Goal: Task Accomplishment & Management: Use online tool/utility

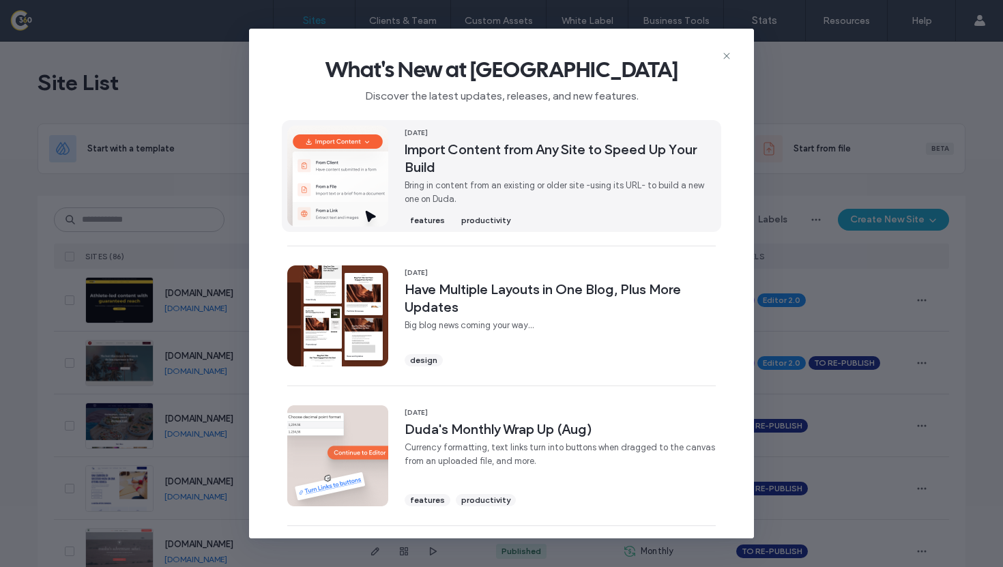
click at [637, 203] on span "Bring in content from an existing or older site -using its URL- to build a new …" at bounding box center [560, 192] width 311 height 27
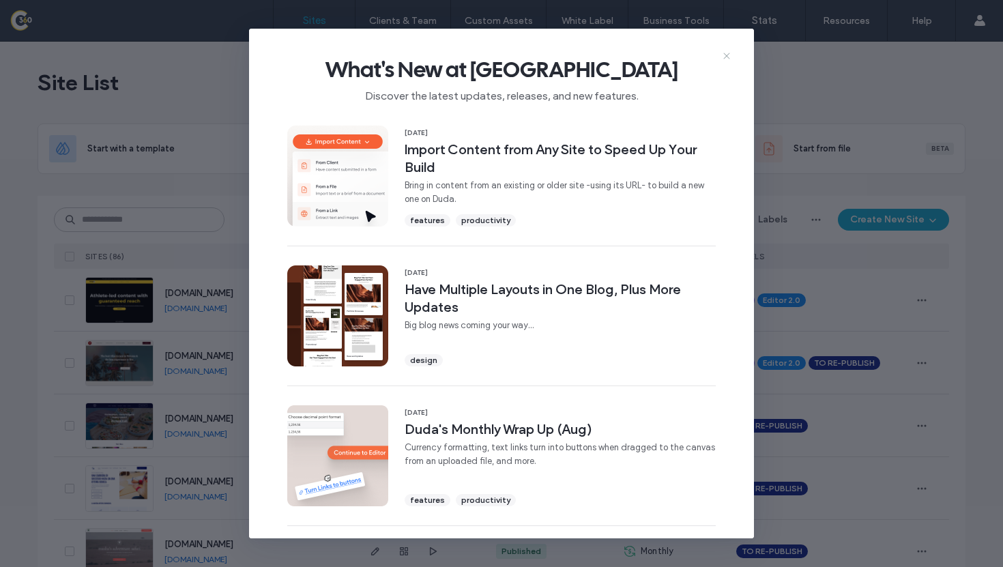
click at [721, 55] on icon at bounding box center [726, 55] width 11 height 11
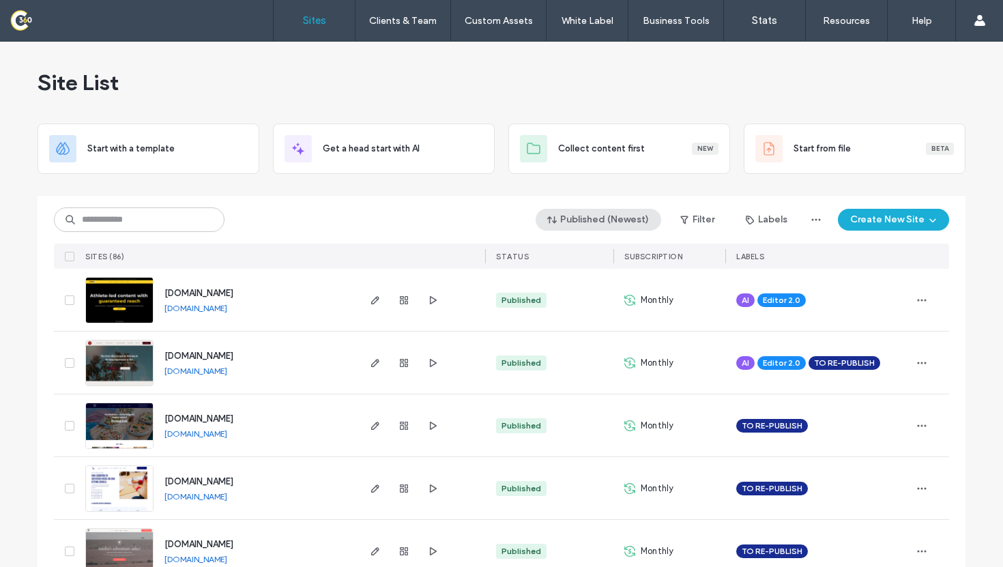
click at [576, 223] on button "Published (Newest)" at bounding box center [598, 220] width 126 height 22
click at [596, 296] on span "Created" at bounding box center [581, 301] width 35 height 14
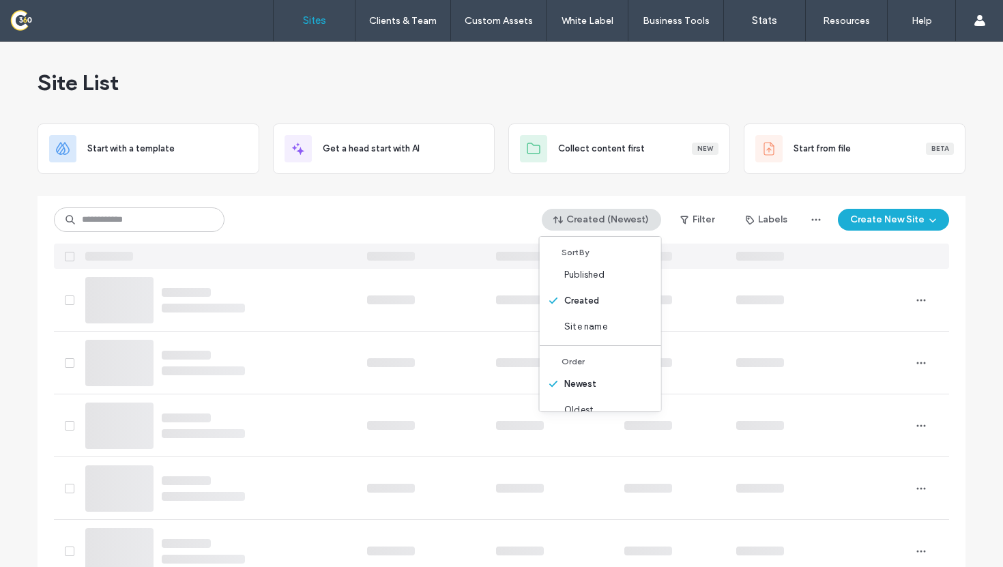
click at [354, 228] on div "Created (Newest) Filter Labels Create New Site" at bounding box center [501, 220] width 895 height 26
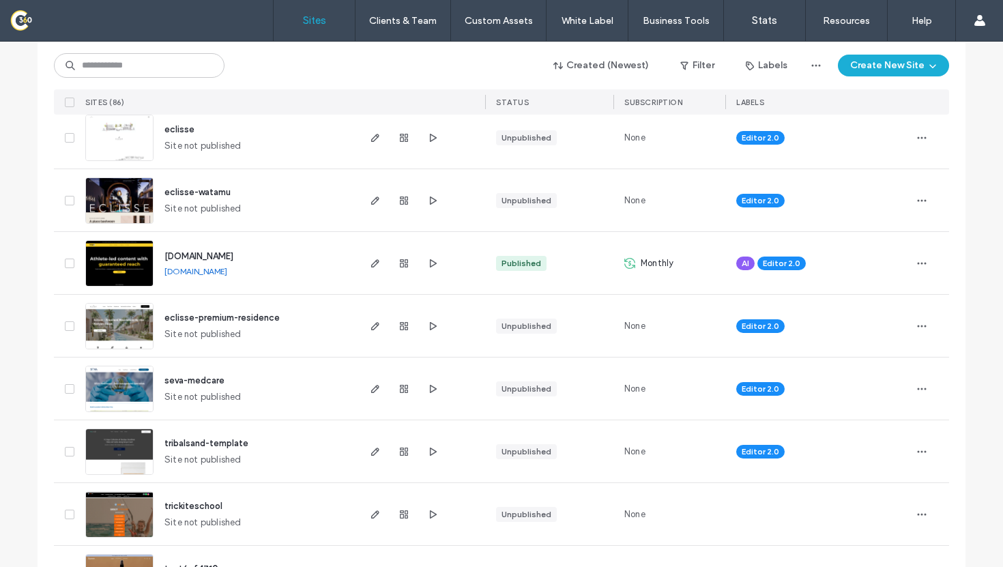
scroll to position [182, 0]
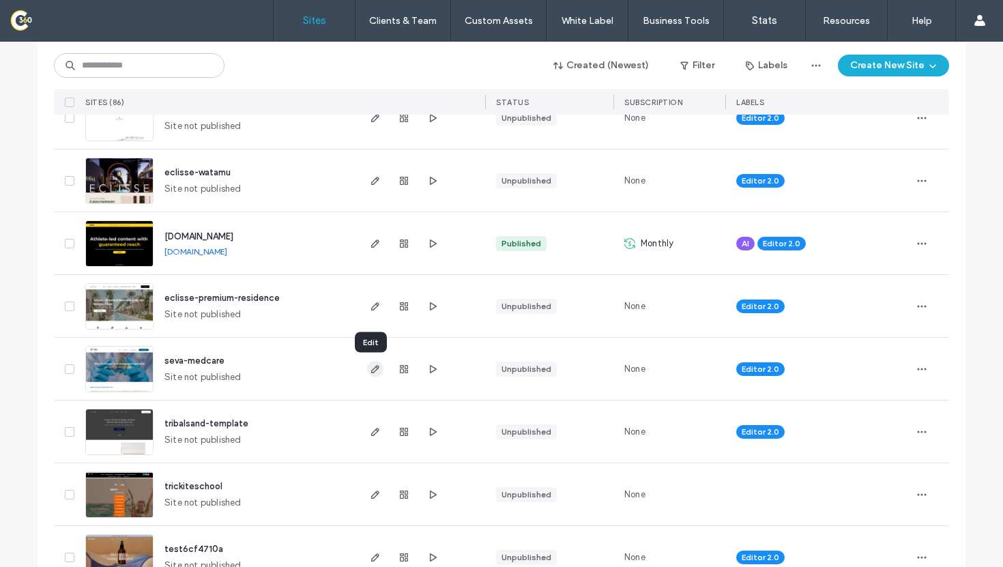
click at [371, 367] on use "button" at bounding box center [375, 369] width 8 height 8
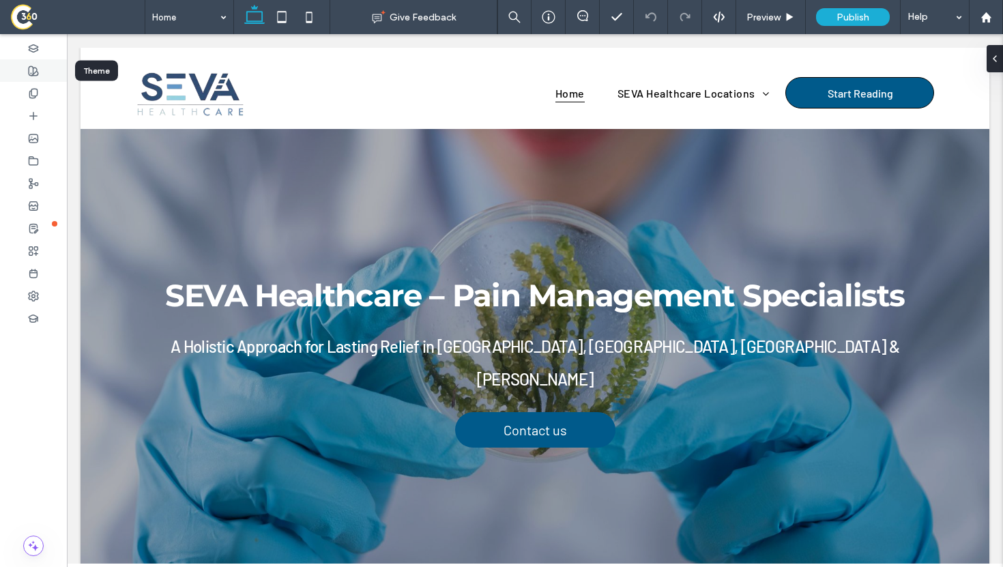
click at [41, 71] on div at bounding box center [33, 70] width 67 height 23
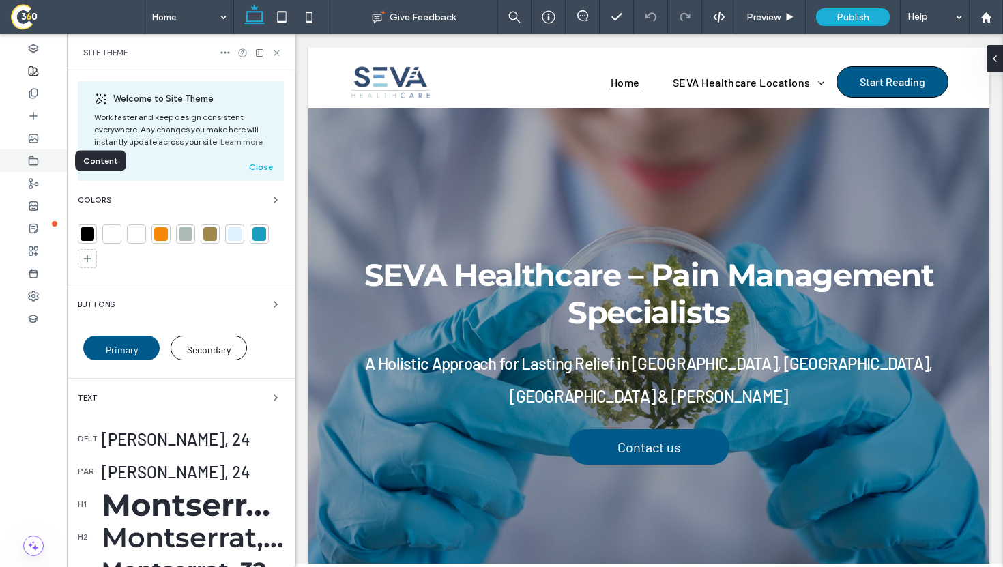
click at [38, 153] on div at bounding box center [33, 160] width 67 height 23
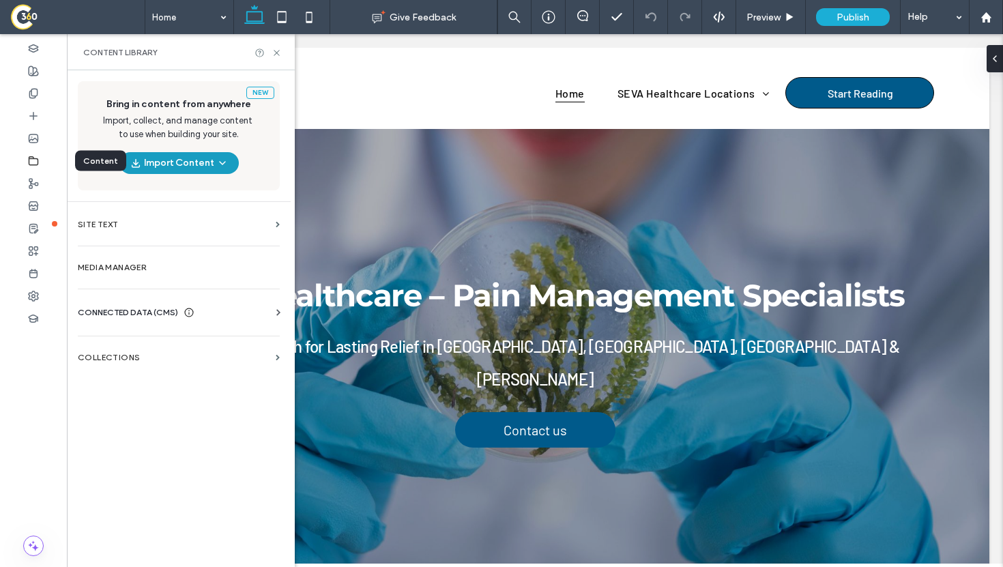
click at [212, 163] on button "Import Content" at bounding box center [178, 163] width 119 height 22
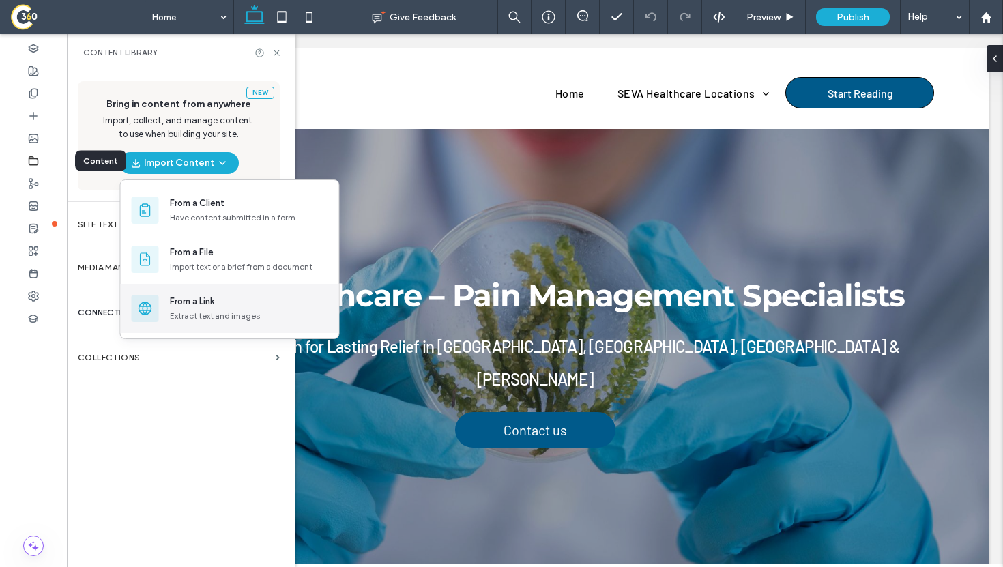
click at [237, 304] on div "From a Link" at bounding box center [249, 302] width 158 height 14
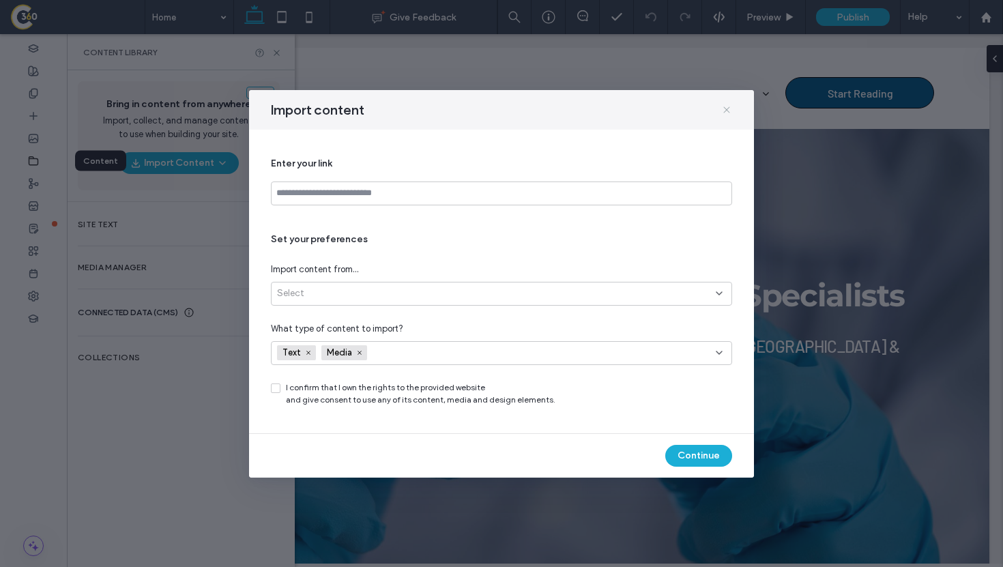
click at [729, 108] on icon at bounding box center [726, 109] width 11 height 11
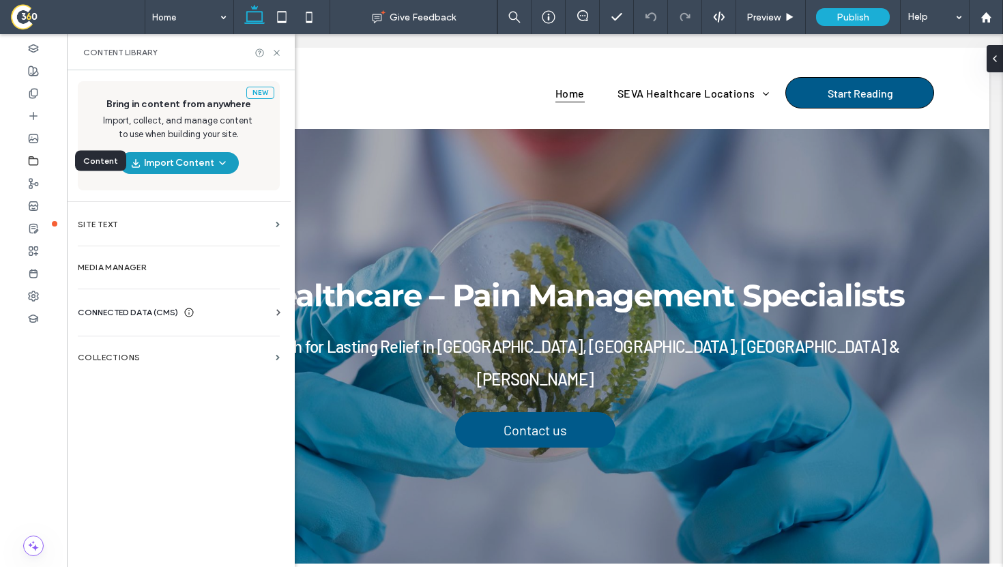
click at [225, 163] on icon "button" at bounding box center [222, 163] width 11 height 11
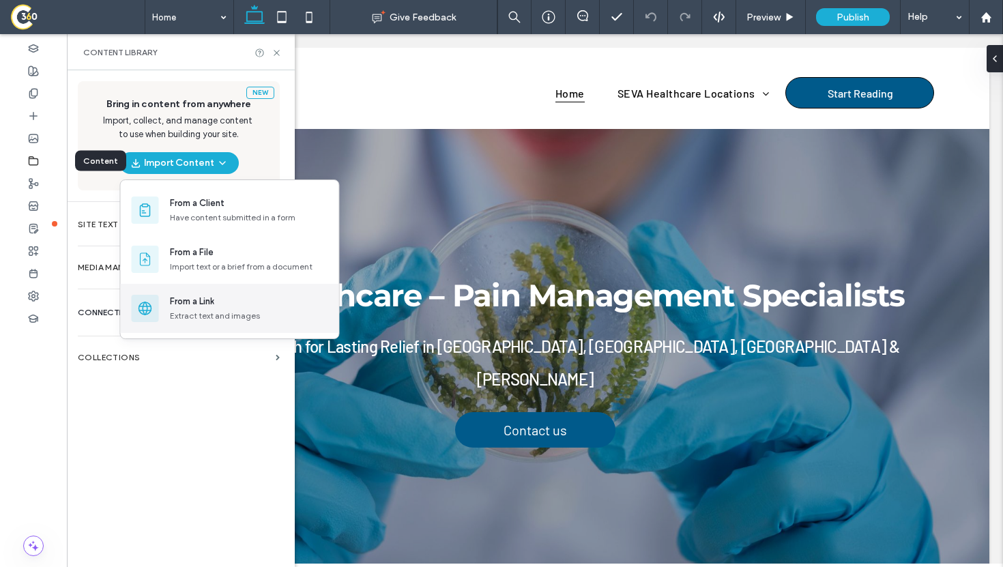
click at [222, 307] on div "From a Link" at bounding box center [249, 302] width 158 height 14
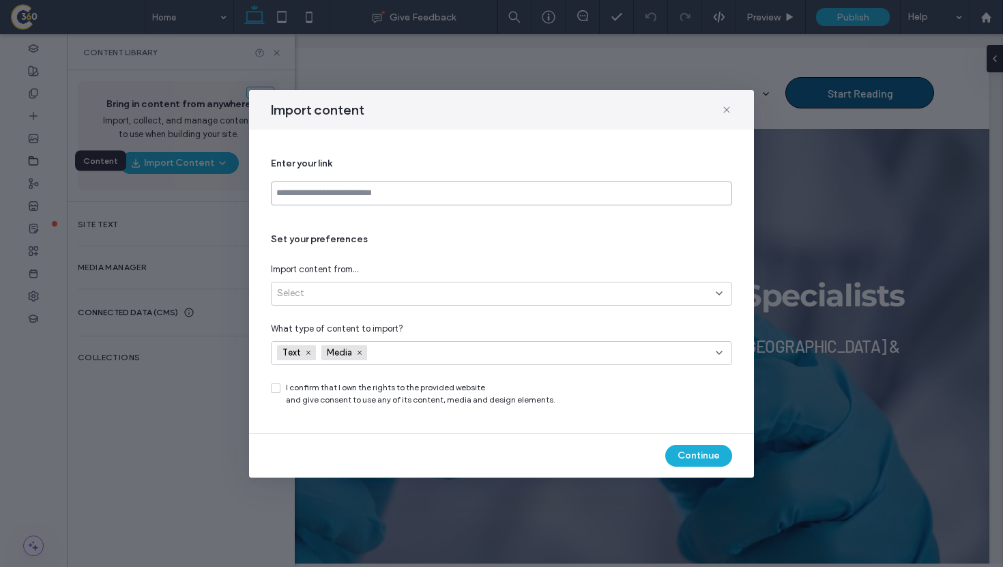
click at [375, 184] on input at bounding box center [501, 193] width 461 height 24
paste input "**********"
type input "**********"
click at [437, 292] on div "Select" at bounding box center [496, 294] width 439 height 14
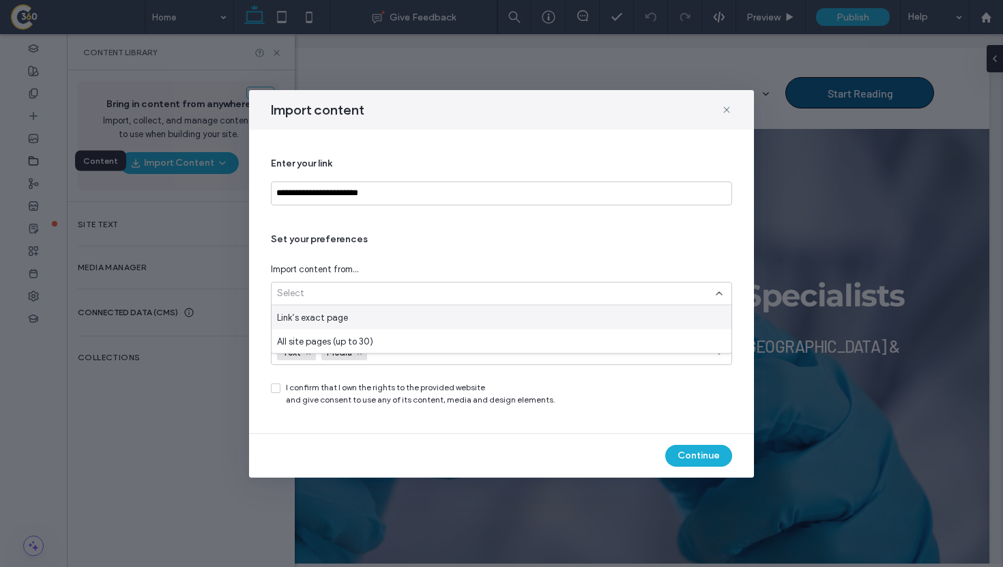
click at [424, 319] on div "Link’s exact page" at bounding box center [501, 318] width 460 height 24
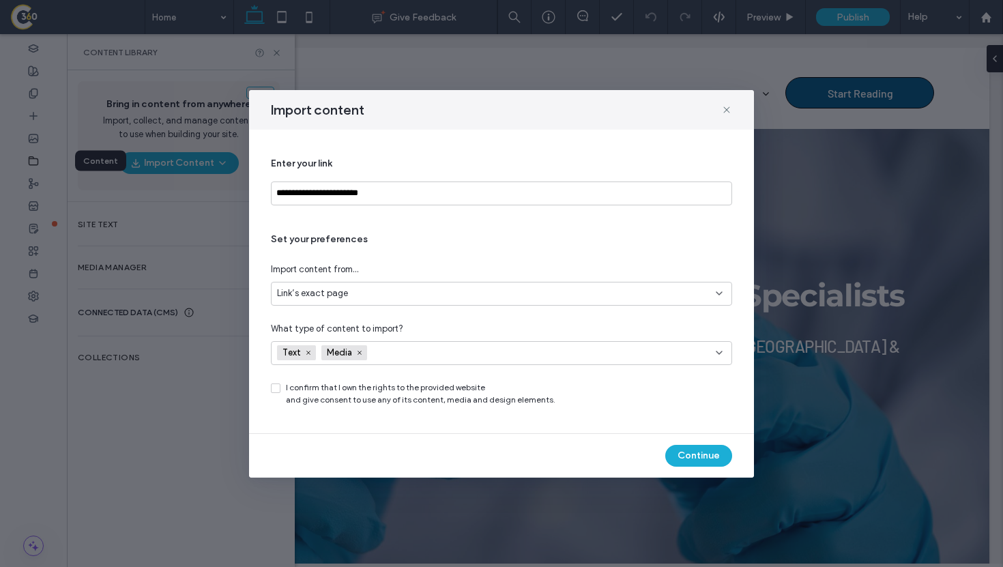
click at [398, 380] on div "Set your preferences Import content from... Link’s exact page What type of cont…" at bounding box center [501, 319] width 461 height 173
click at [282, 392] on div "I confirm that I own the rights to the provided website and give consent to use…" at bounding box center [501, 393] width 461 height 25
click at [275, 390] on span at bounding box center [276, 388] width 10 height 10
click at [376, 292] on div "Link’s exact page" at bounding box center [496, 294] width 439 height 14
click at [370, 339] on span "All site pages (up to 30)" at bounding box center [325, 341] width 96 height 14
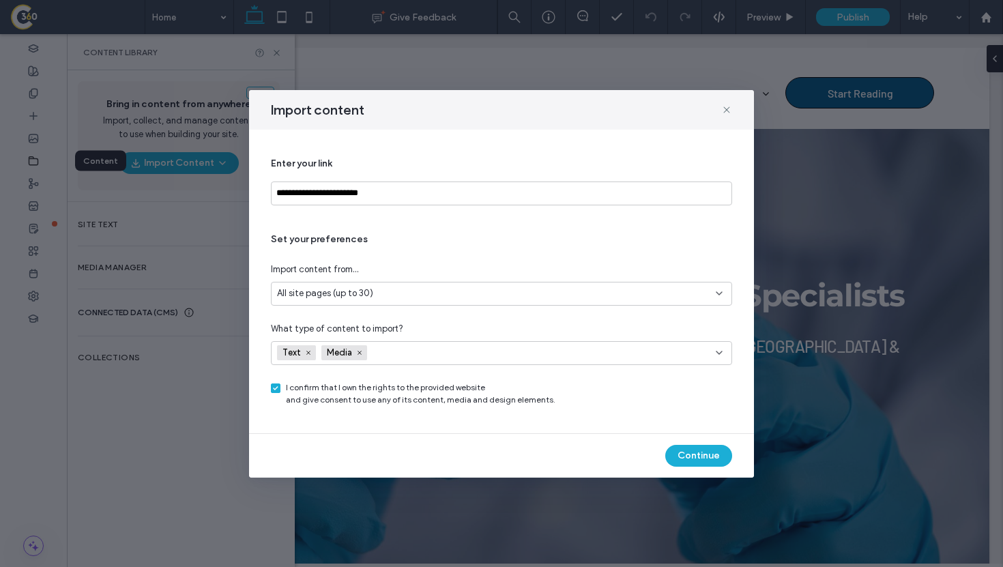
click at [545, 360] on div "Text Media" at bounding box center [474, 352] width 395 height 20
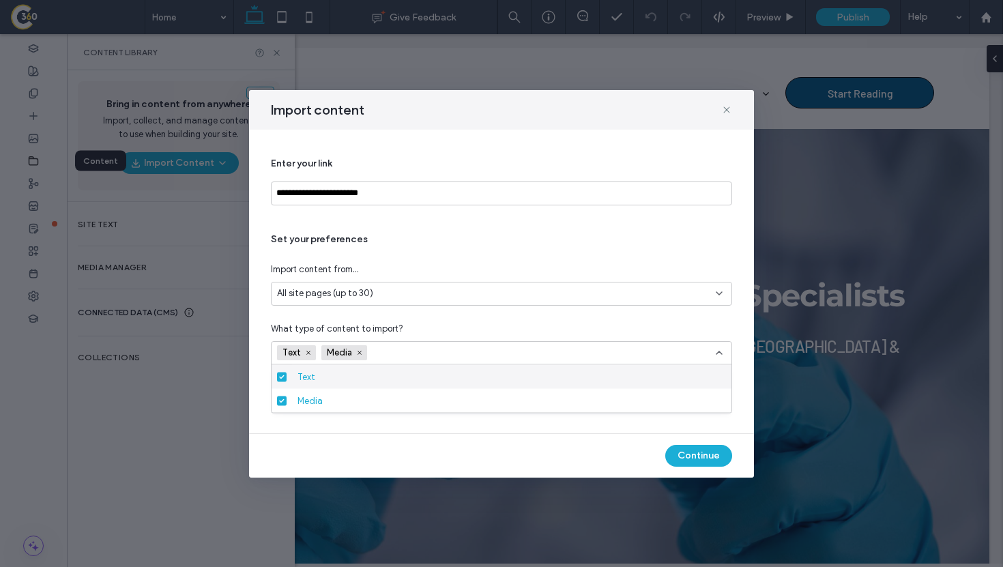
click at [545, 360] on div "Text Media" at bounding box center [474, 352] width 395 height 20
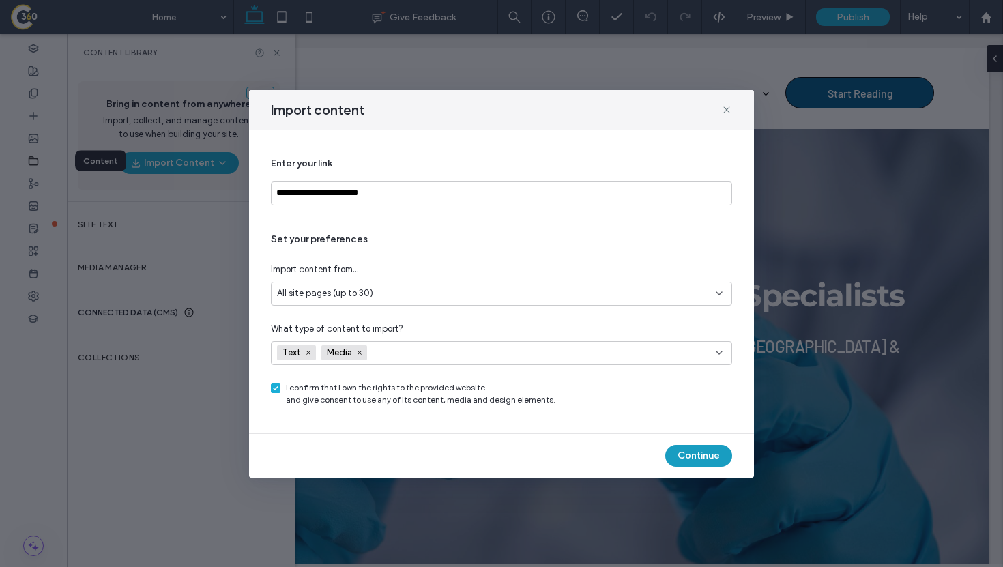
click at [713, 459] on button "Continue" at bounding box center [698, 456] width 67 height 22
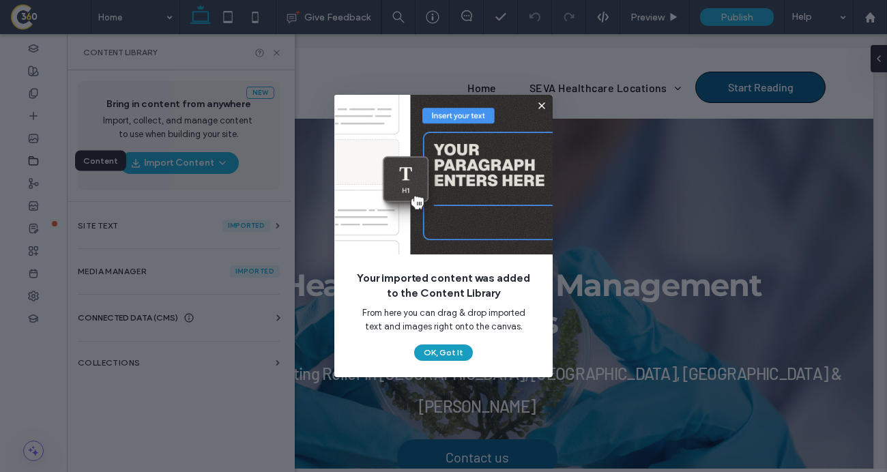
click at [449, 351] on button "OK, Got It" at bounding box center [443, 352] width 59 height 16
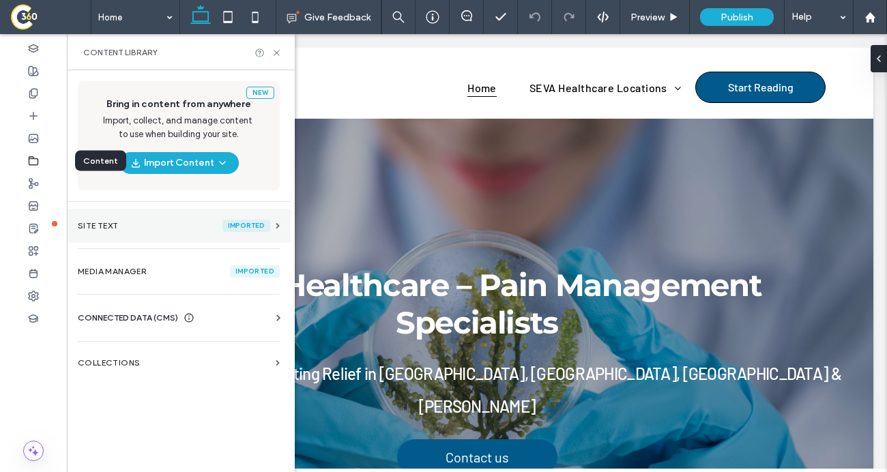
click at [230, 216] on section "Site Text imported" at bounding box center [179, 226] width 224 height 34
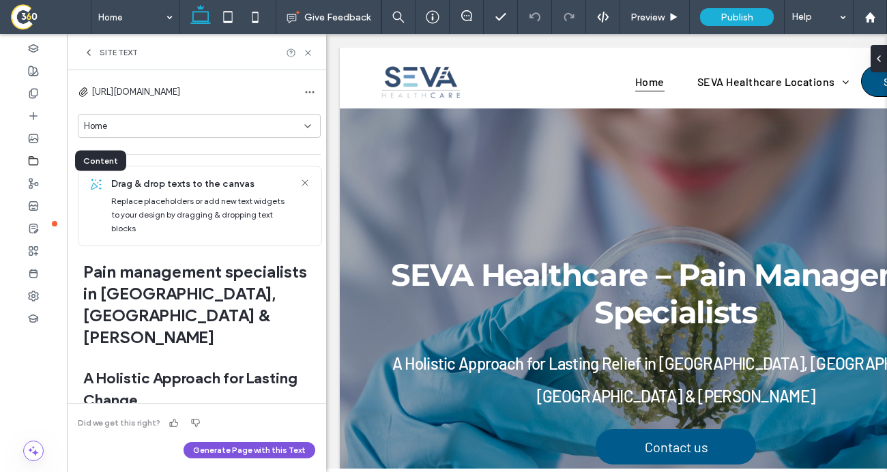
click at [271, 452] on button "Generate Page with this Text" at bounding box center [250, 450] width 132 height 16
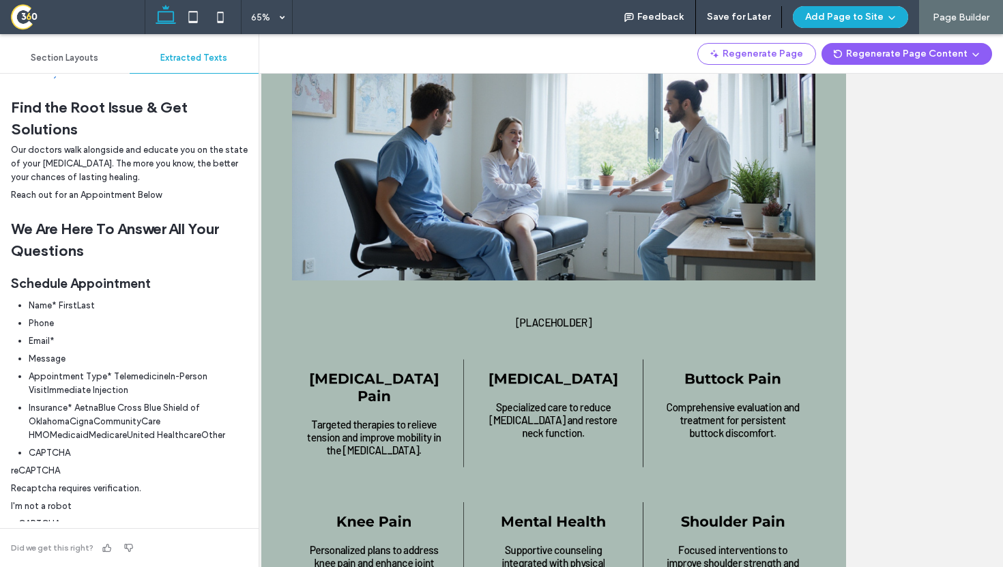
scroll to position [1222, 0]
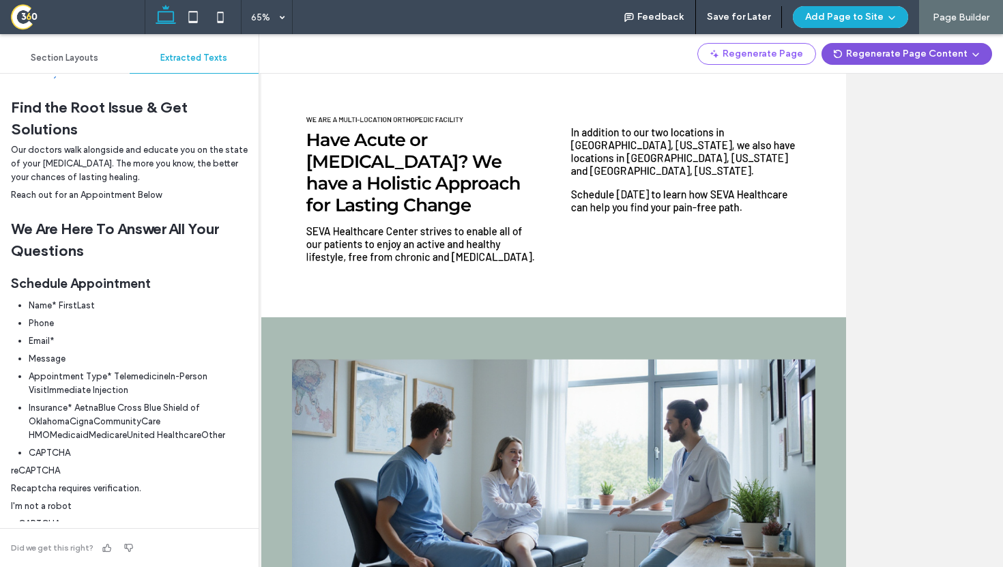
click at [933, 53] on button "Regenerate Page Content" at bounding box center [906, 54] width 171 height 22
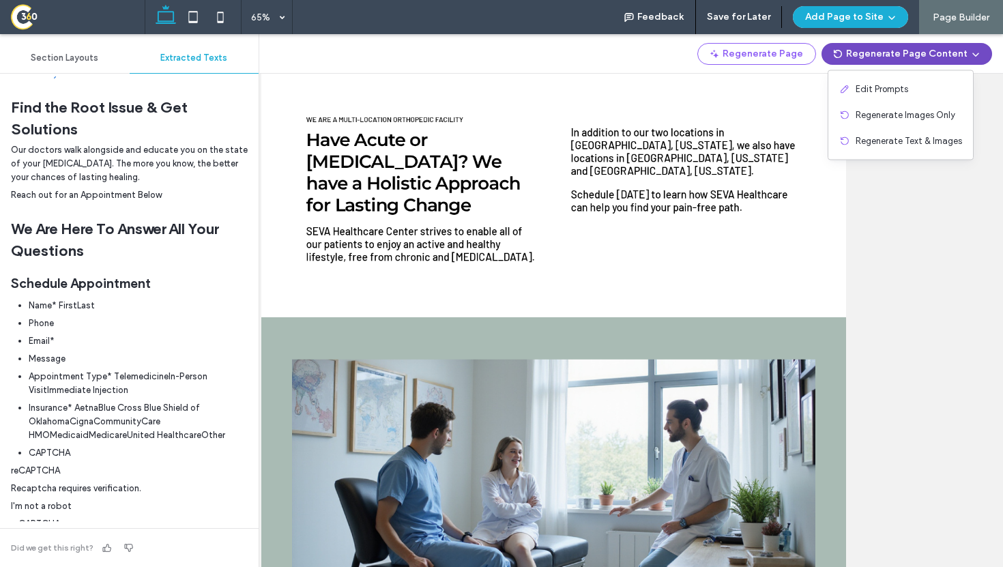
click at [931, 59] on button "Regenerate Page Content" at bounding box center [906, 54] width 171 height 22
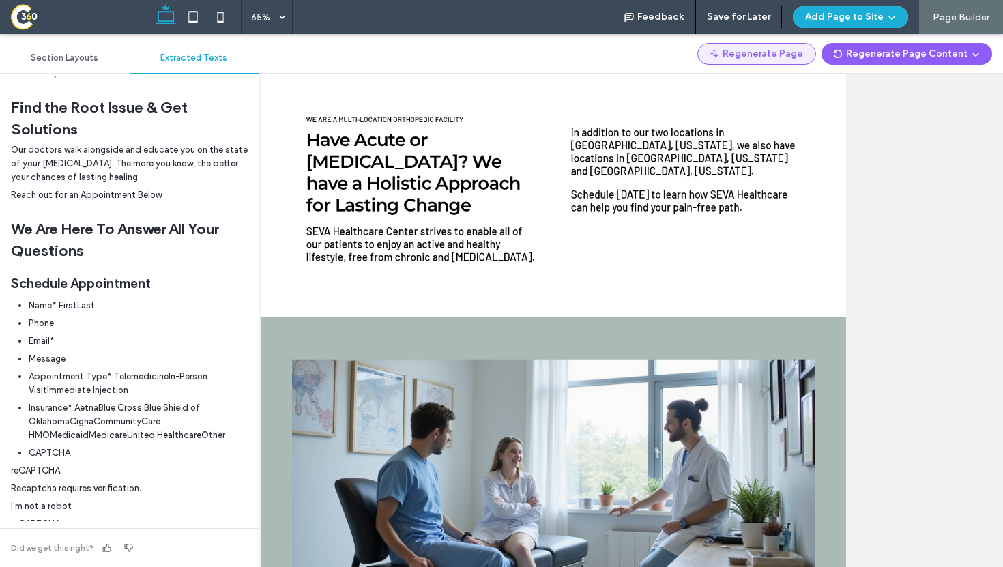
click at [801, 60] on button "Regenerate Page" at bounding box center [756, 54] width 119 height 22
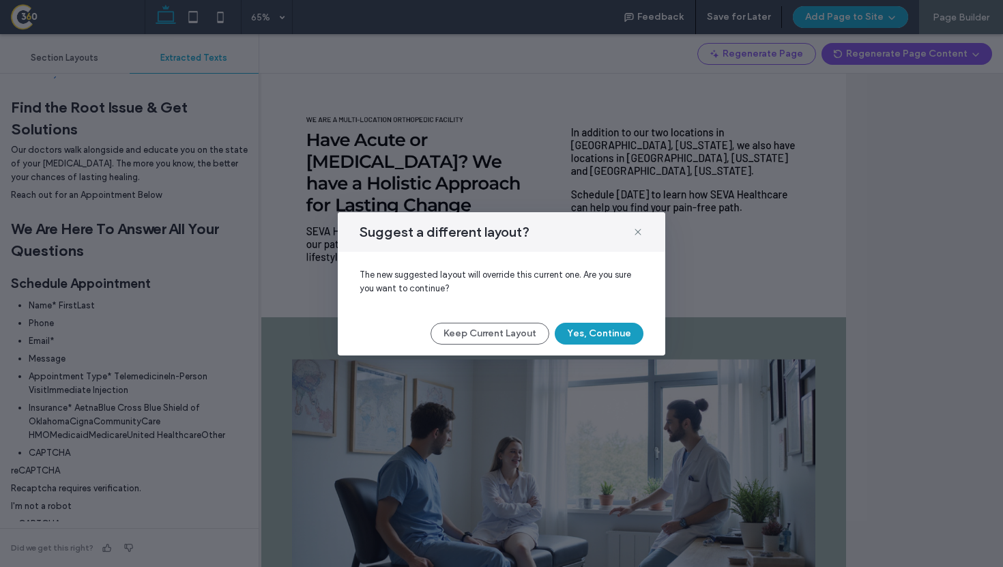
click at [582, 334] on button "Yes, Continue" at bounding box center [599, 334] width 89 height 22
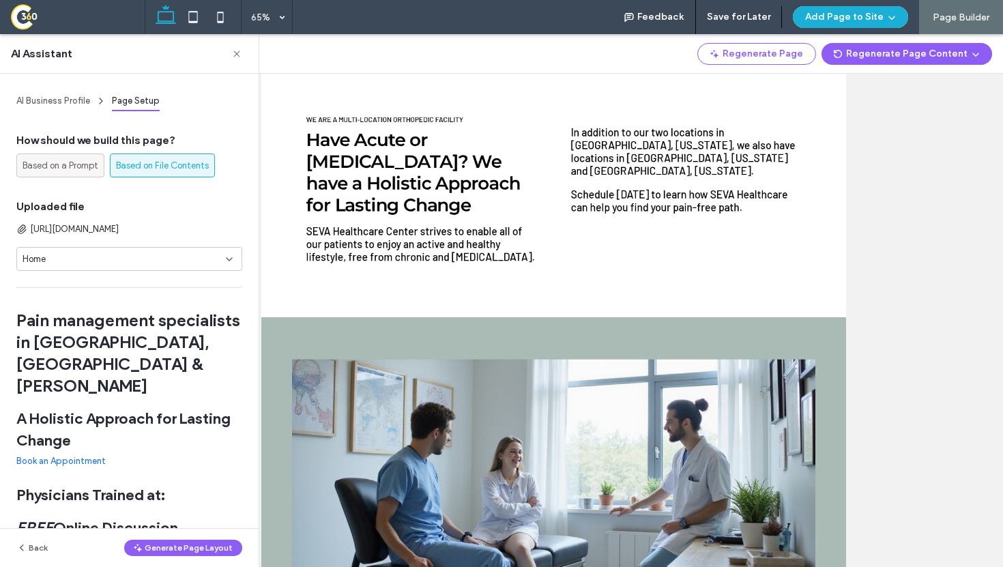
click at [88, 164] on span "Based on a Prompt" at bounding box center [61, 166] width 76 height 14
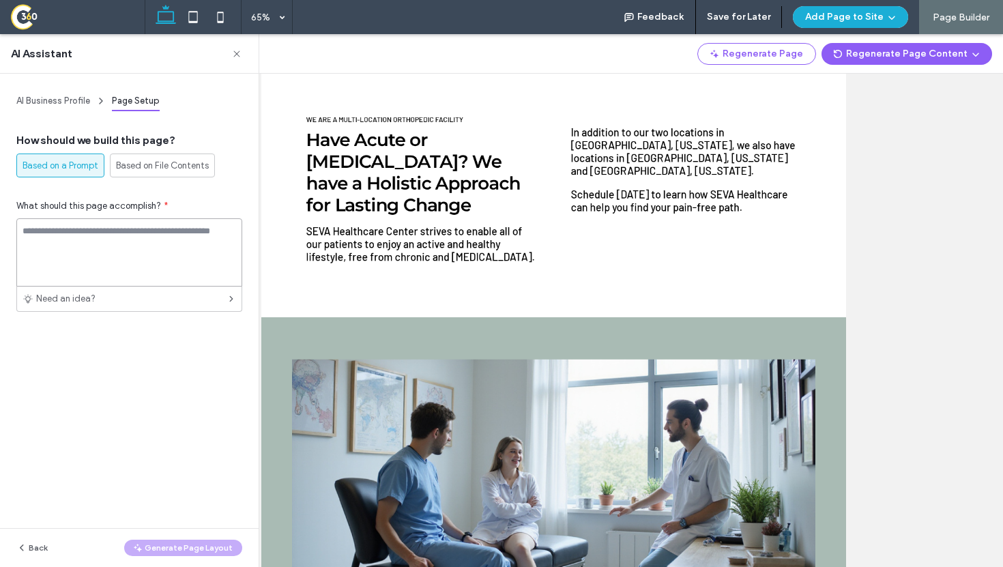
click at [96, 253] on textarea at bounding box center [129, 252] width 226 height 68
type textarea "**********"
click at [166, 553] on button "Generate Page Layout" at bounding box center [183, 548] width 118 height 16
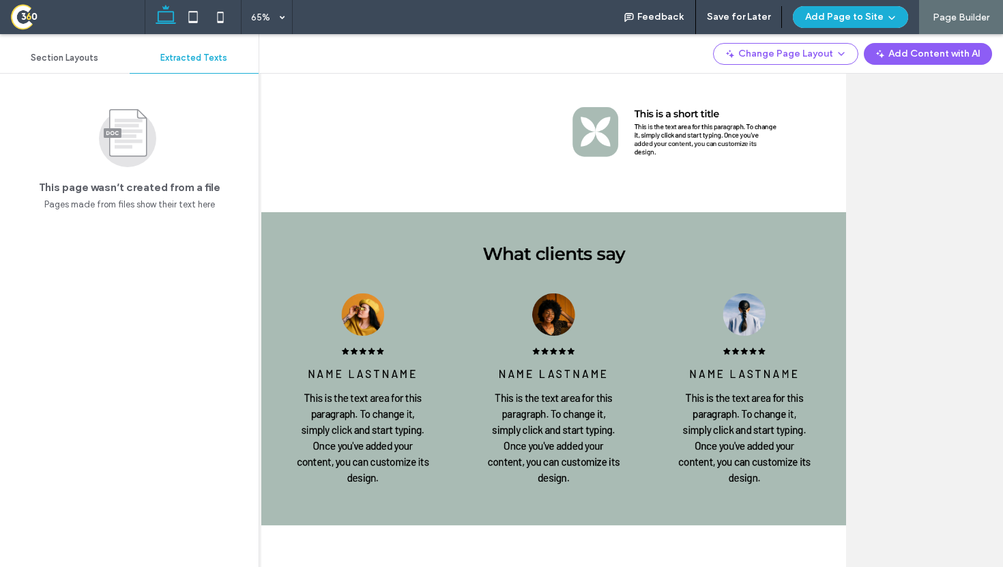
scroll to position [1072, 0]
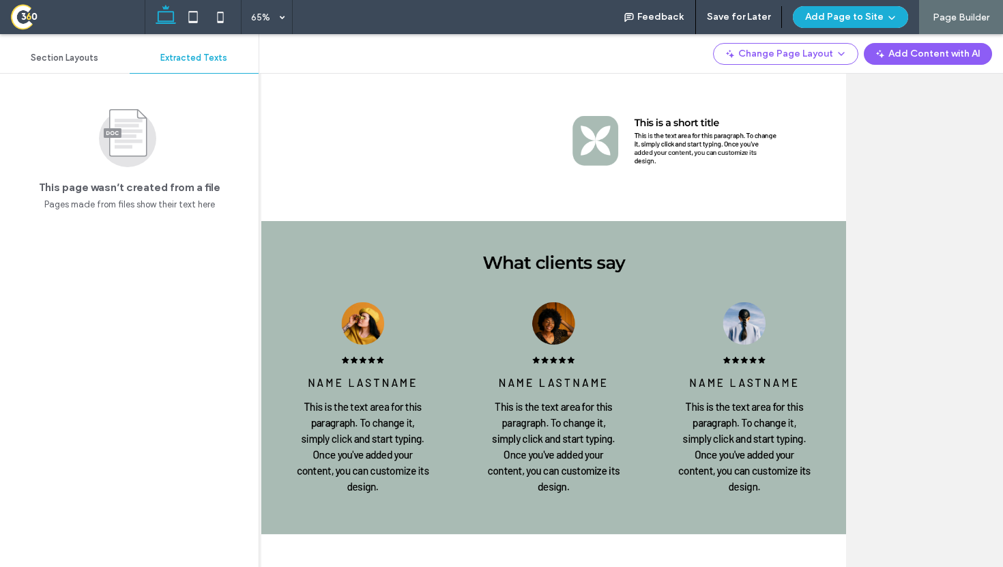
click at [76, 62] on span "Section Layouts" at bounding box center [65, 58] width 68 height 11
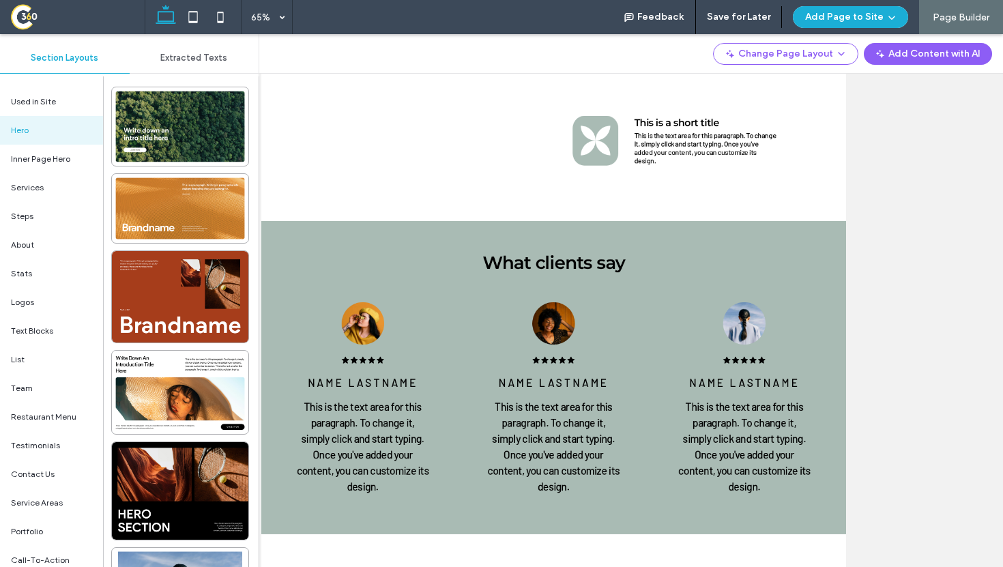
click at [180, 54] on span "Extracted Texts" at bounding box center [193, 58] width 67 height 11
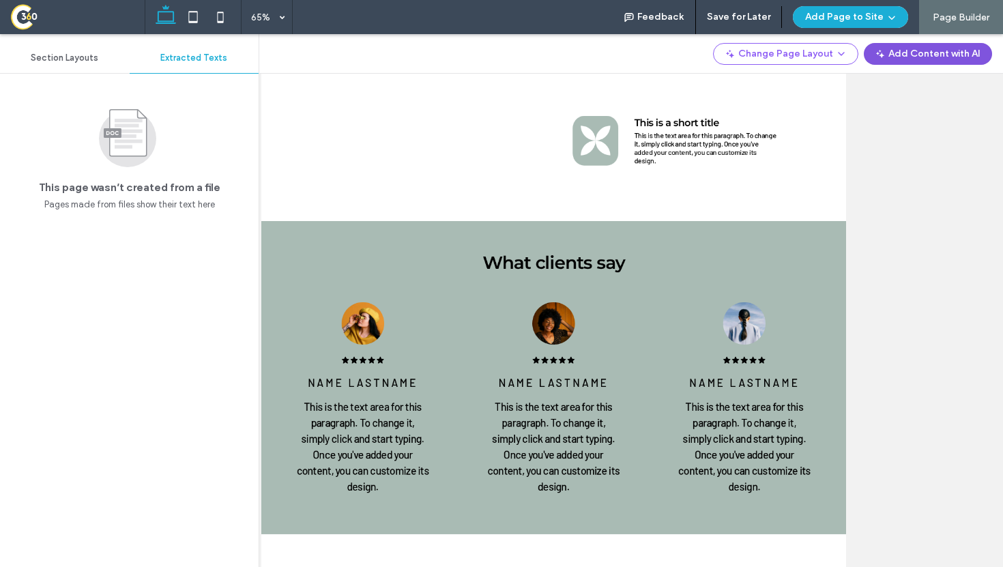
click at [898, 47] on button "Add Content with AI" at bounding box center [928, 54] width 128 height 22
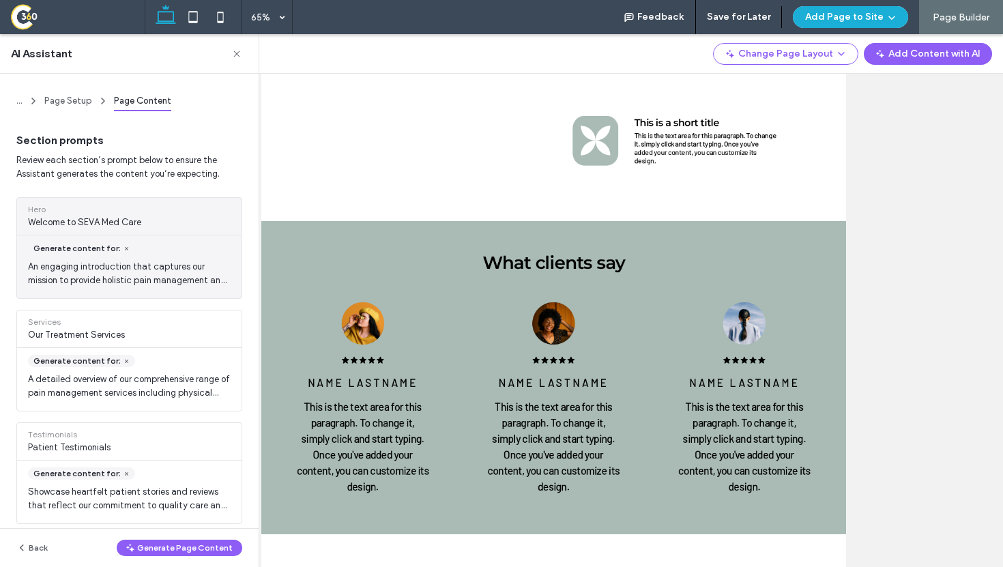
click at [151, 259] on div "Generate content for: An engaging introduction that captures our mission to pro…" at bounding box center [129, 266] width 224 height 63
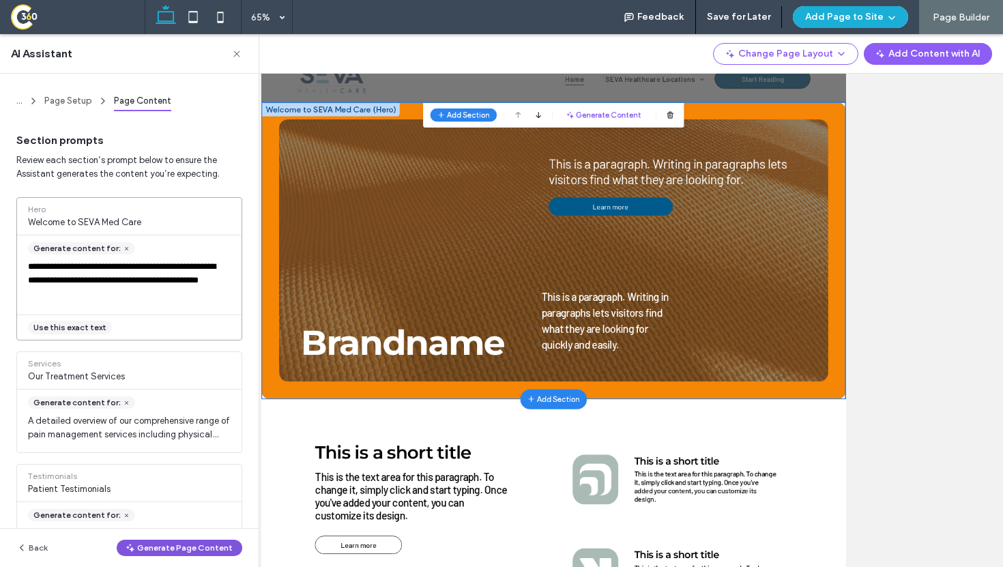
click at [190, 546] on button "Generate Page Content" at bounding box center [180, 548] width 126 height 16
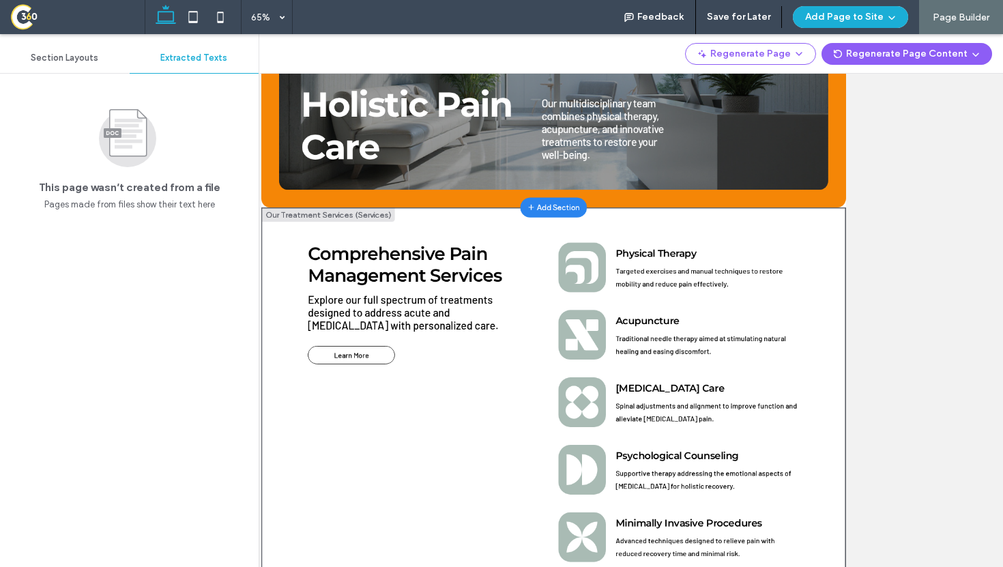
scroll to position [0, 0]
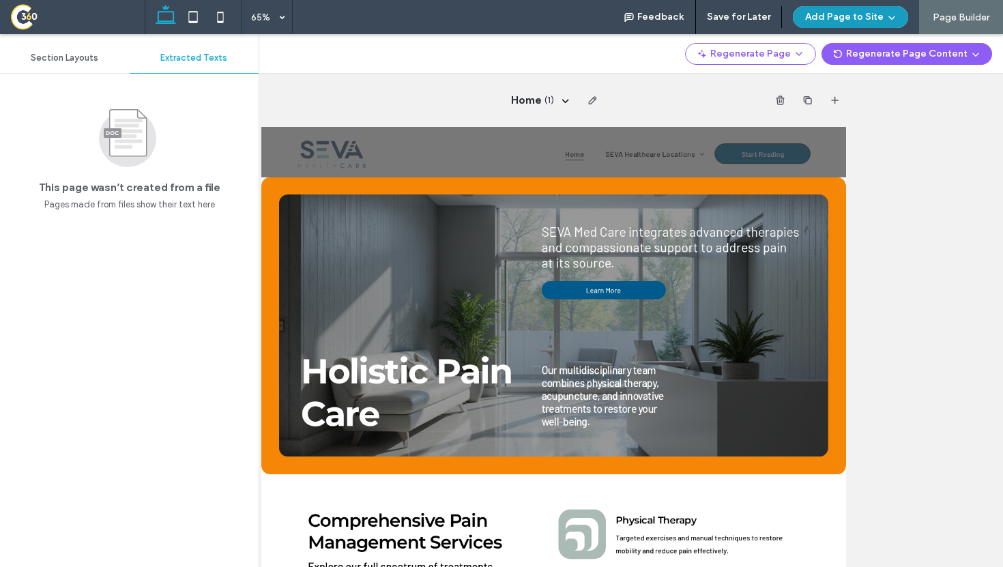
click at [862, 19] on button "Add Page to Site" at bounding box center [850, 17] width 115 height 22
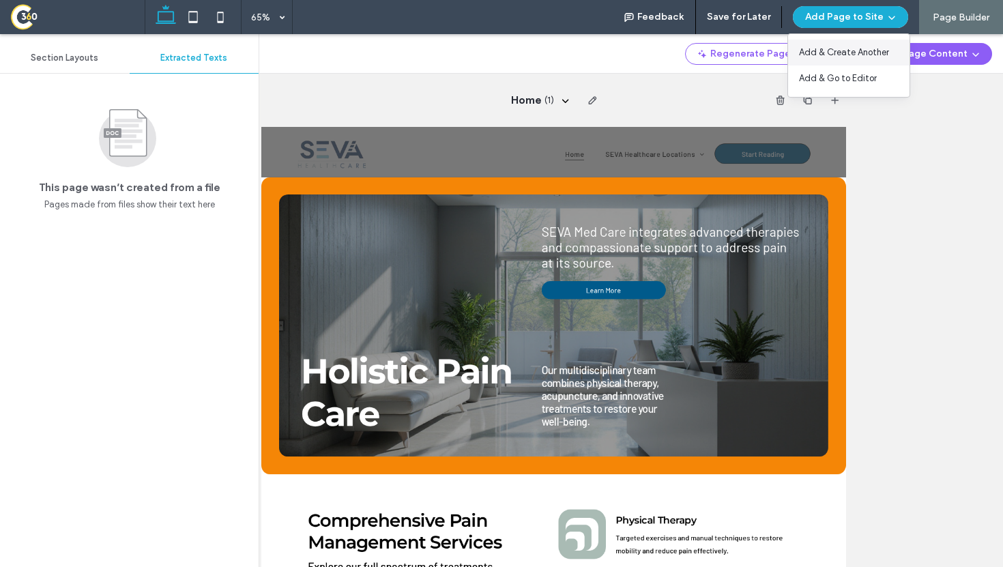
click at [857, 54] on span "Add & Create Another" at bounding box center [844, 53] width 90 height 14
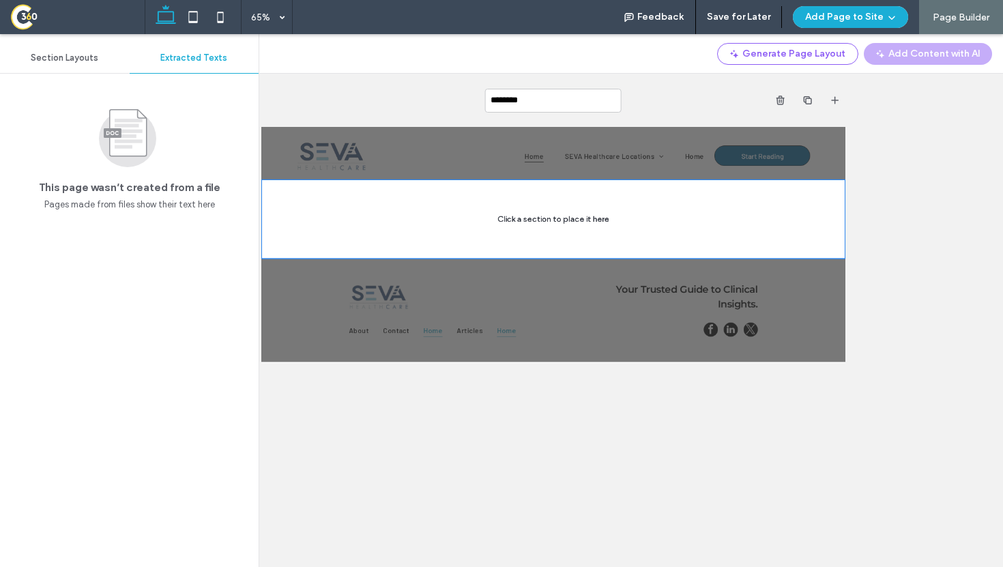
click at [78, 45] on div "Section Layouts" at bounding box center [65, 58] width 130 height 30
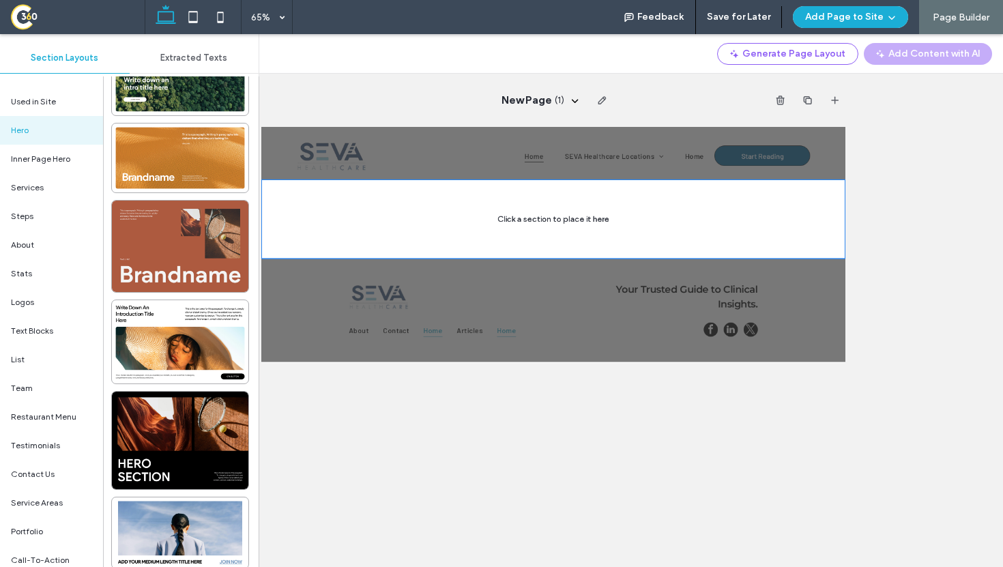
scroll to position [81, 0]
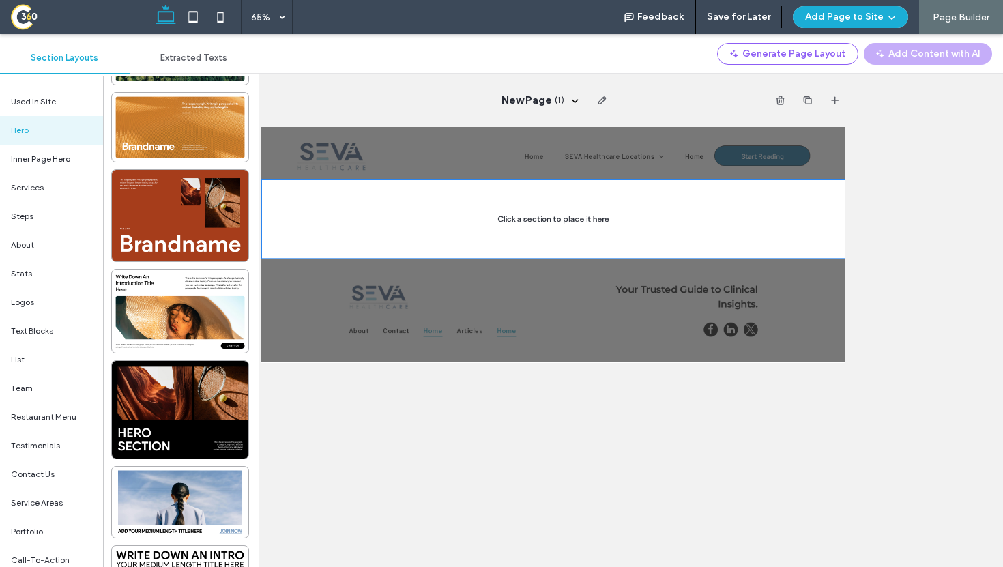
click at [171, 59] on span "Extracted Texts" at bounding box center [193, 58] width 67 height 11
